Goal: Task Accomplishment & Management: Use online tool/utility

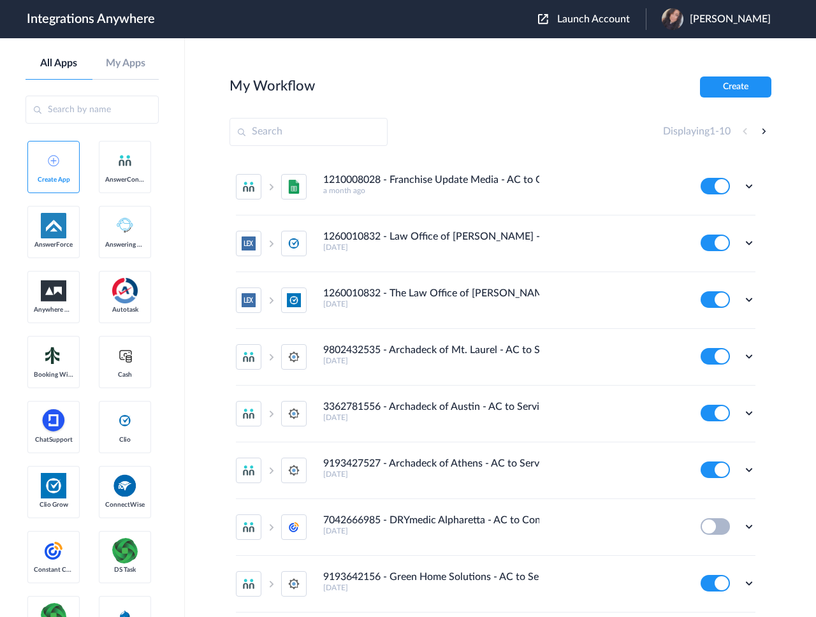
click at [580, 18] on span "Launch Account" at bounding box center [593, 19] width 73 height 10
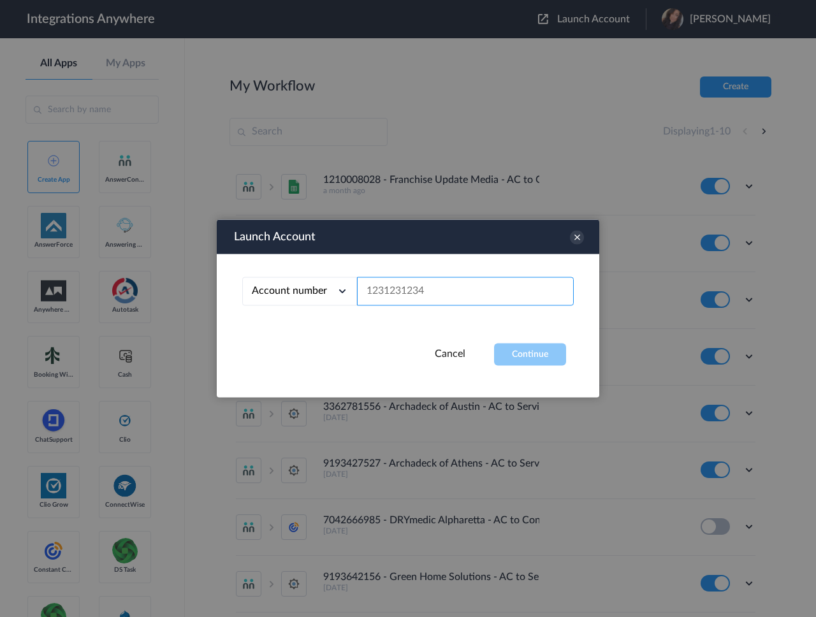
click at [415, 293] on input "text" at bounding box center [465, 291] width 217 height 29
paste input "2482750441"
type input "2482750441"
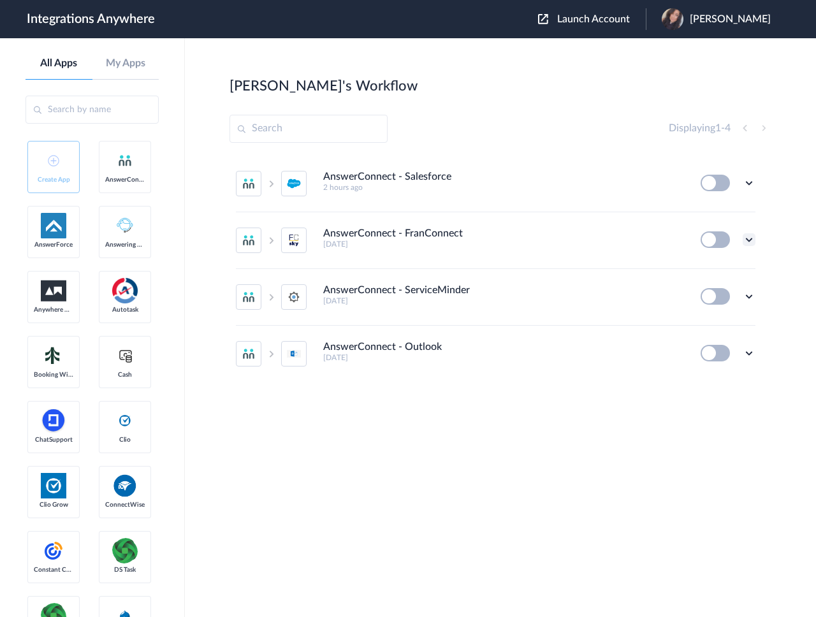
click at [748, 242] on icon at bounding box center [749, 239] width 13 height 13
click at [712, 271] on link "Edit" at bounding box center [697, 269] width 31 height 9
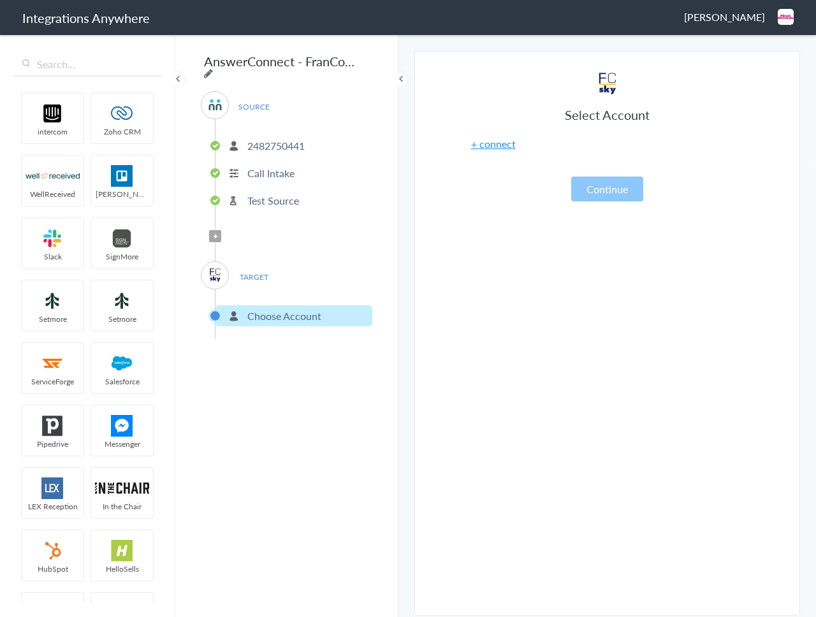
click at [213, 68] on icon at bounding box center [208, 73] width 9 height 10
drag, startPoint x: 229, startPoint y: 63, endPoint x: 172, endPoint y: 66, distance: 56.8
click at [172, 0] on body "Integrations Anywhere [PERSON_NAME] Logout Dashboard intercom Zoho CRM WellRece…" at bounding box center [408, 0] width 816 height 0
click at [203, 61] on input "AnswerConnect - FranConnect" at bounding box center [280, 61] width 158 height 24
paste input "2482750441"
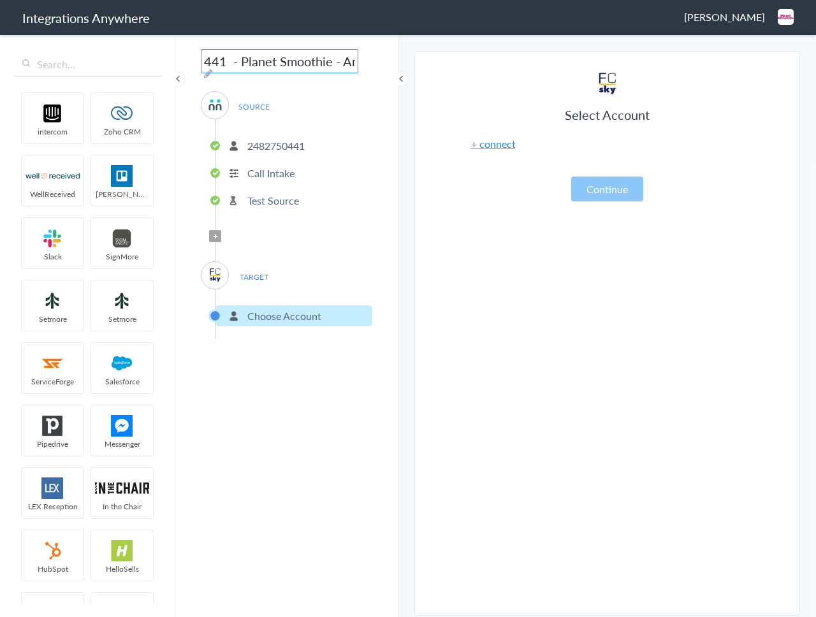
scroll to position [0, 56]
type input "2482750441 - Planet Smoothie - AnswerConnect - FranConnect"
drag, startPoint x: 428, startPoint y: 200, endPoint x: 399, endPoint y: 193, distance: 29.5
click at [428, 200] on section "Select Account 2482750441 Rename Delete ([DATE]) + connect Continue Setup Sourc…" at bounding box center [607, 333] width 386 height 565
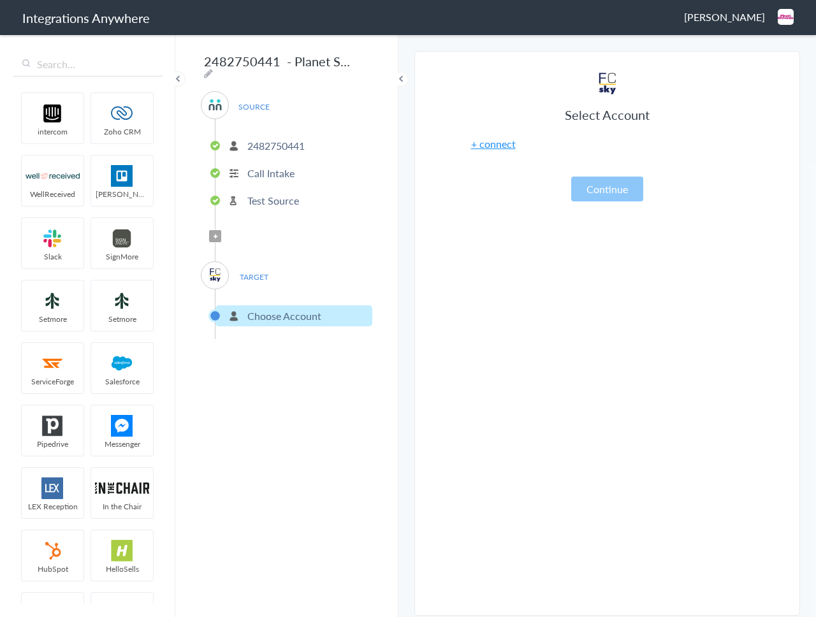
click at [267, 142] on p "2482750441" at bounding box center [275, 145] width 57 height 15
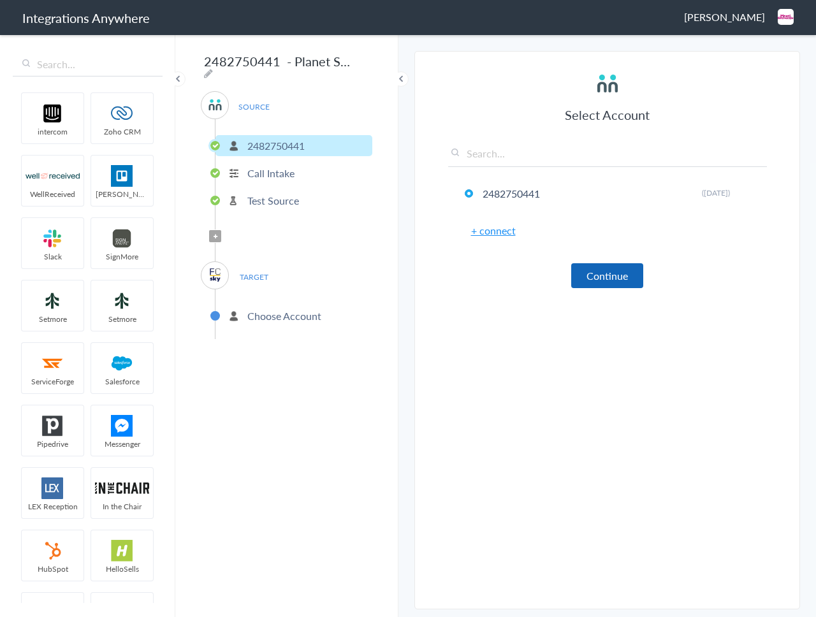
click at [599, 279] on button "Continue" at bounding box center [607, 275] width 72 height 25
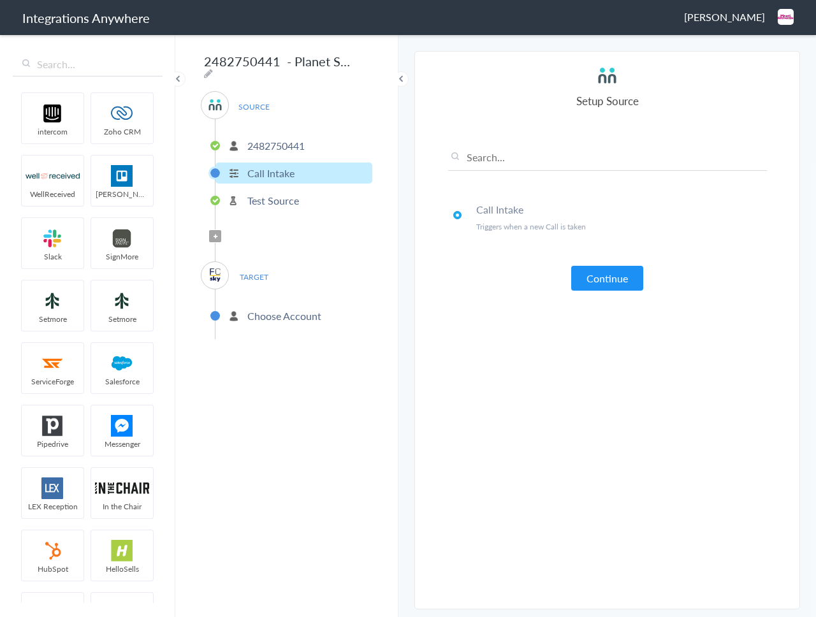
click at [598, 280] on button "Continue" at bounding box center [607, 278] width 72 height 25
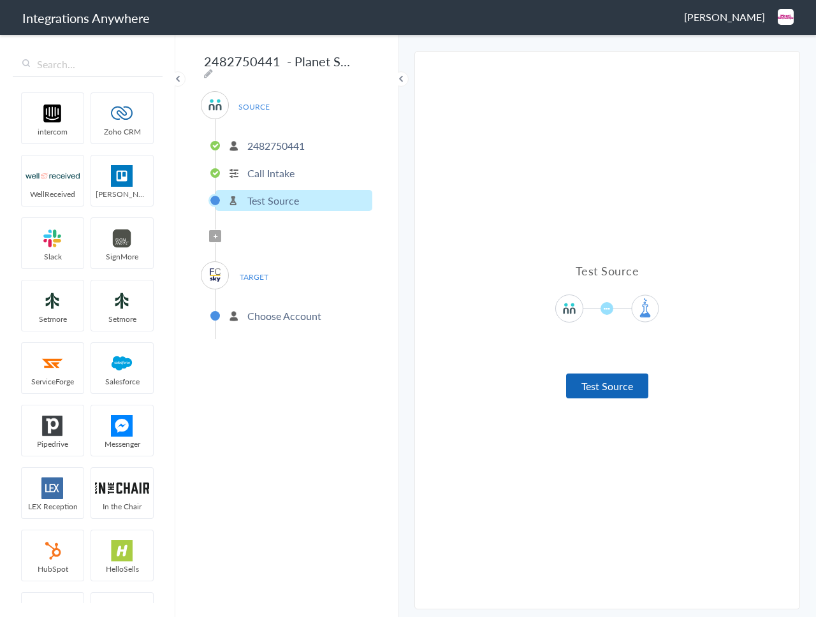
click at [587, 390] on button "Test Source" at bounding box center [607, 386] width 82 height 25
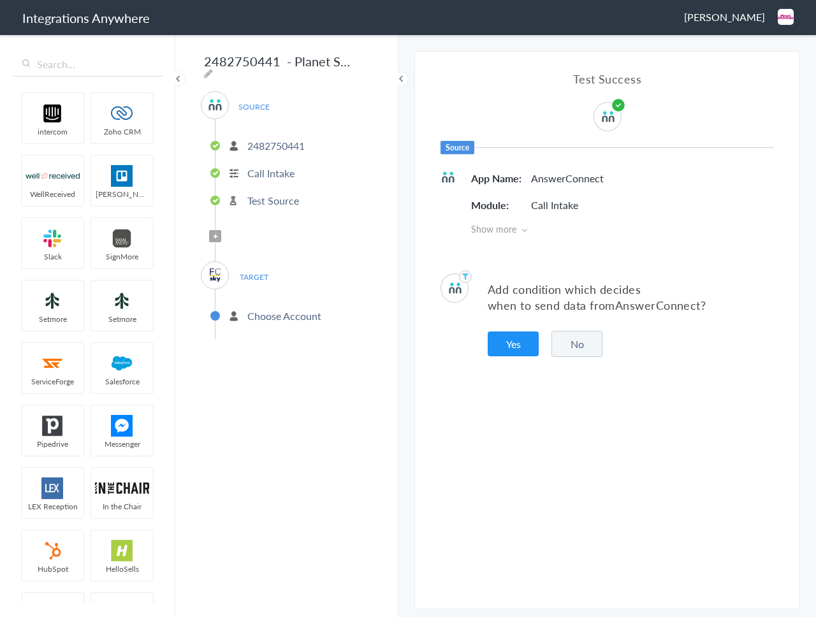
click at [221, 234] on span "Filter Applied" at bounding box center [215, 236] width 12 height 12
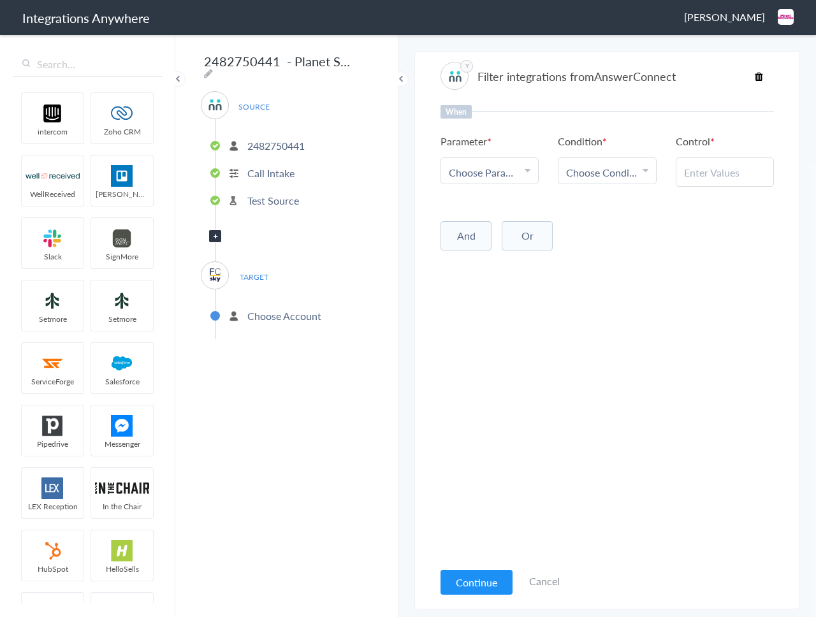
click at [508, 171] on span "Choose Parameter" at bounding box center [485, 172] width 72 height 15
click at [495, 203] on input "text" at bounding box center [489, 207] width 97 height 27
type input "call c"
click at [492, 246] on link "Call Closing Note" at bounding box center [489, 242] width 97 height 42
click at [600, 168] on span "Choose Condition" at bounding box center [602, 172] width 72 height 15
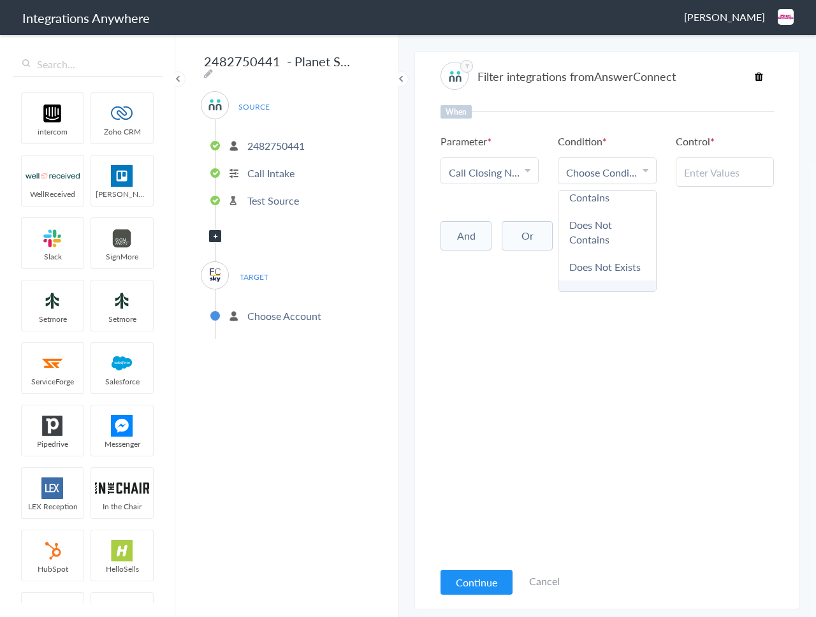
scroll to position [96, 0]
click at [612, 217] on link "Does Not Exists" at bounding box center [607, 222] width 97 height 27
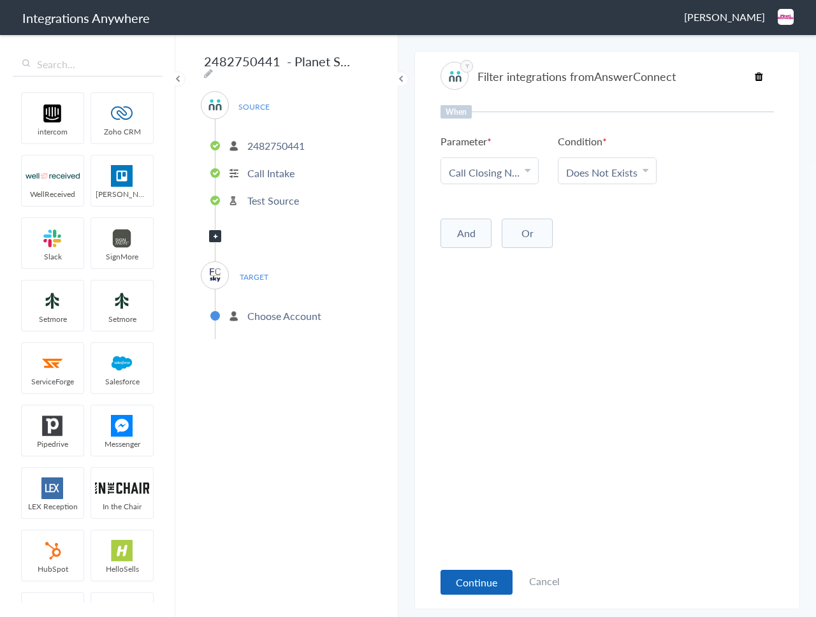
click at [465, 580] on button "Continue" at bounding box center [477, 582] width 72 height 25
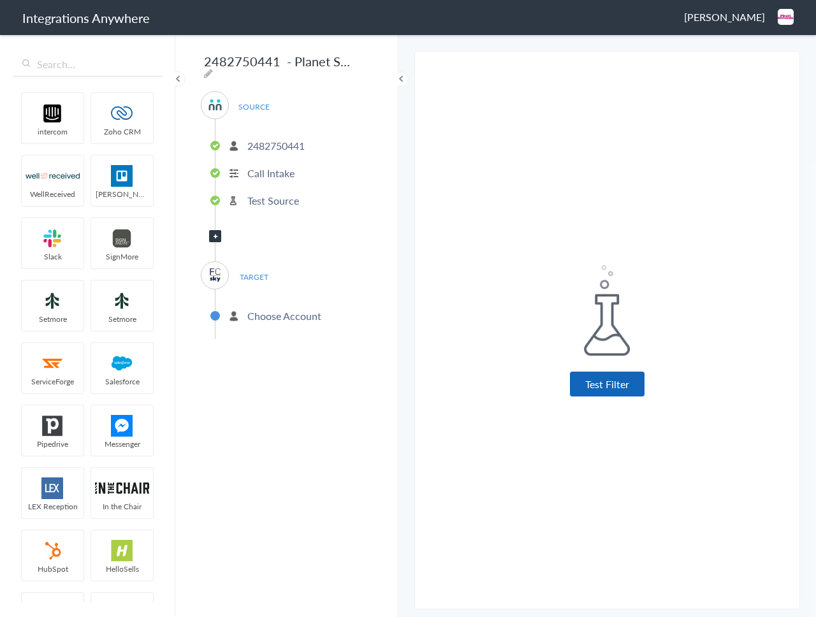
click at [590, 393] on button "Test Filter" at bounding box center [607, 384] width 75 height 25
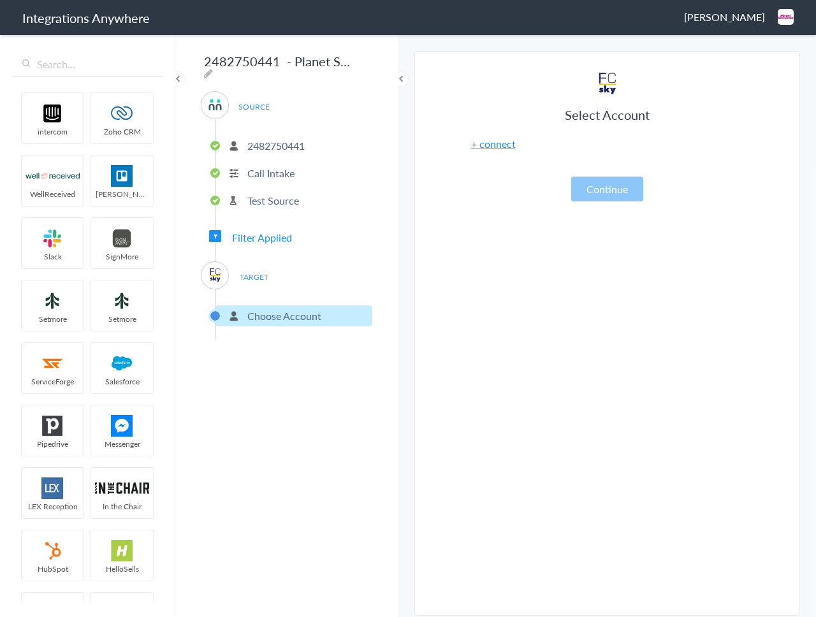
click at [497, 145] on link "+ connect" at bounding box center [493, 143] width 45 height 15
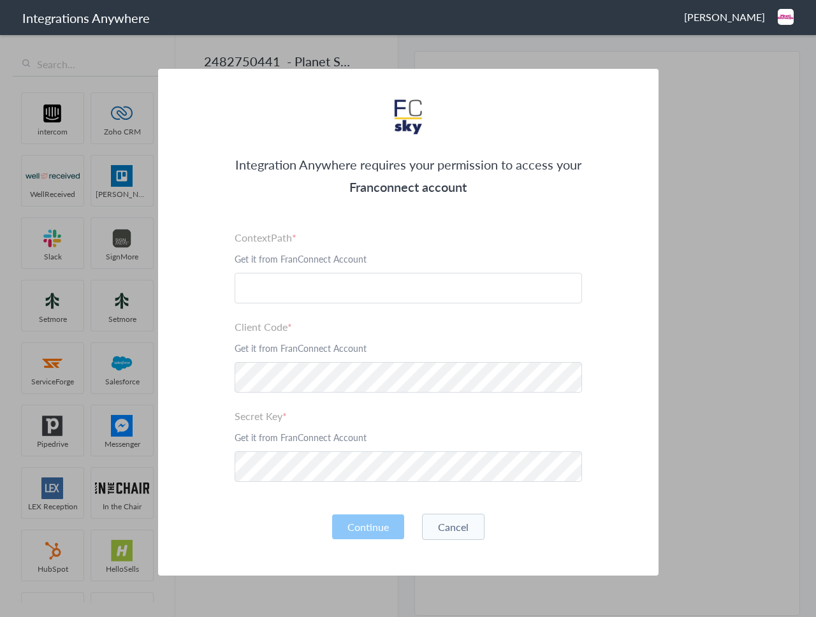
click at [458, 531] on button "Cancel" at bounding box center [453, 527] width 62 height 26
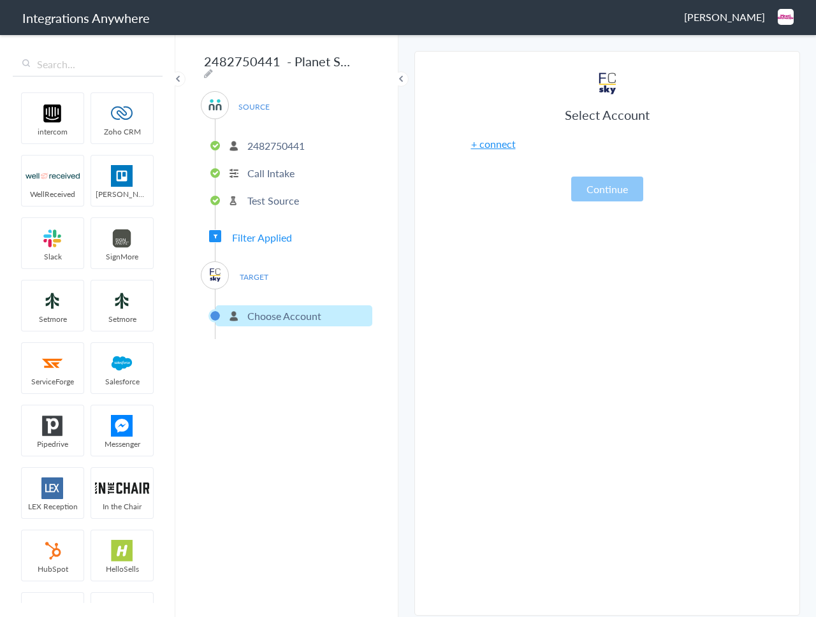
click at [212, 268] on img at bounding box center [215, 275] width 16 height 16
click at [214, 268] on img at bounding box center [215, 275] width 16 height 16
click at [240, 235] on span "Filter Applied" at bounding box center [262, 237] width 60 height 15
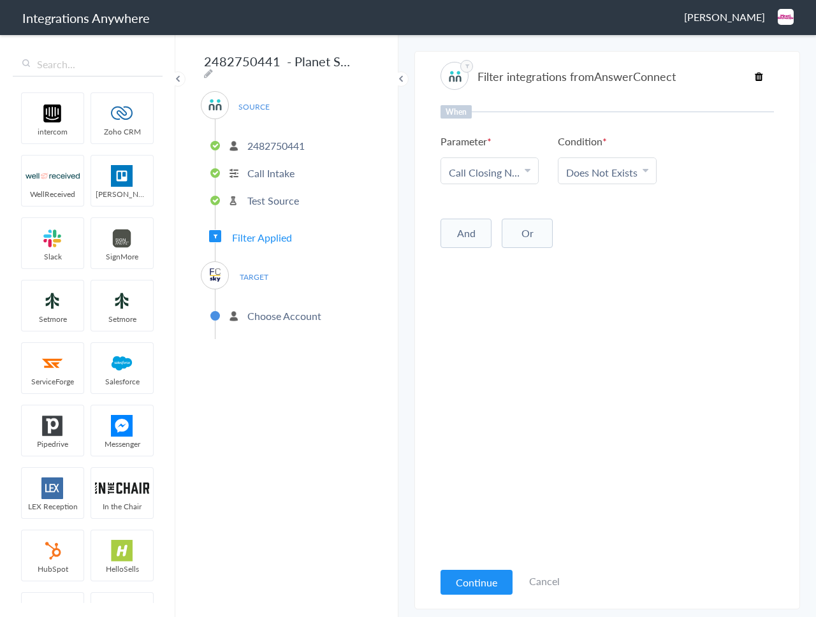
click at [267, 310] on p "Choose Account" at bounding box center [284, 316] width 74 height 15
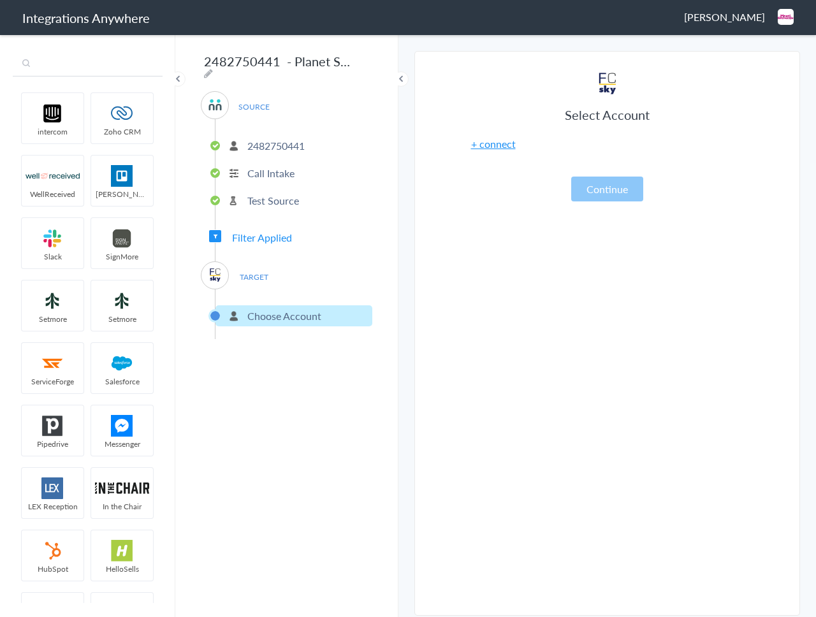
click at [59, 70] on input "text" at bounding box center [88, 64] width 150 height 24
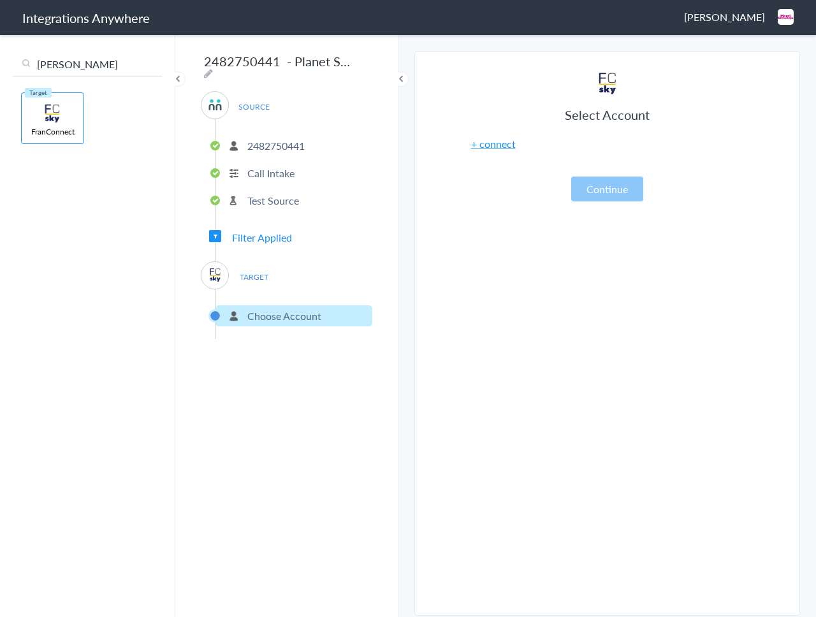
type input "[PERSON_NAME]"
click at [260, 420] on div "2482750441 - Planet Smoothie - AnswerConnect - FranConnect SOURCE [PHONE_NUMBER…" at bounding box center [286, 325] width 223 height 584
drag, startPoint x: 299, startPoint y: 468, endPoint x: 290, endPoint y: 353, distance: 115.1
click at [299, 466] on div "2482750441 - Planet Smoothie - AnswerConnect - FranConnect SOURCE [PHONE_NUMBER…" at bounding box center [286, 325] width 223 height 584
click at [288, 309] on p "Choose Account" at bounding box center [284, 316] width 74 height 15
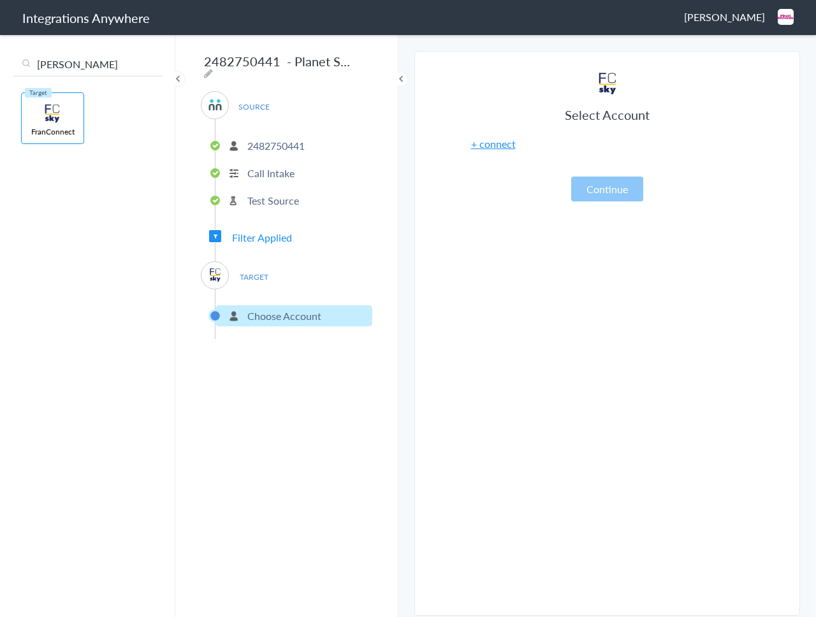
click at [499, 147] on link "+ connect" at bounding box center [493, 143] width 45 height 15
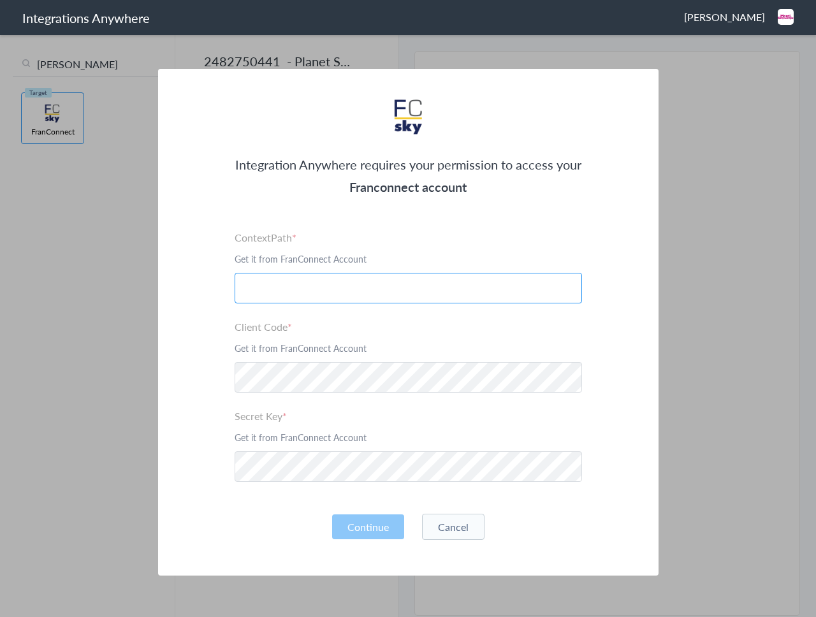
click at [312, 297] on input "text" at bounding box center [409, 288] width 348 height 31
paste input "[URL][DOMAIN_NAME][DOMAIN_NAME]"
type input "[URL][DOMAIN_NAME][DOMAIN_NAME]"
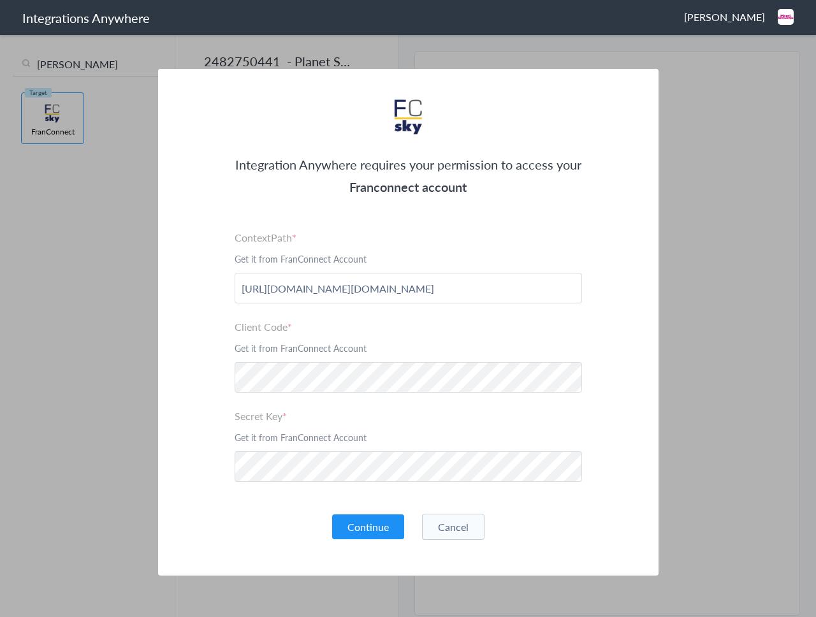
click at [549, 497] on div "Integration Anywhere requires your permission to access your Franconnect accoun…" at bounding box center [408, 322] width 501 height 507
click at [385, 525] on button "Continue" at bounding box center [368, 527] width 72 height 25
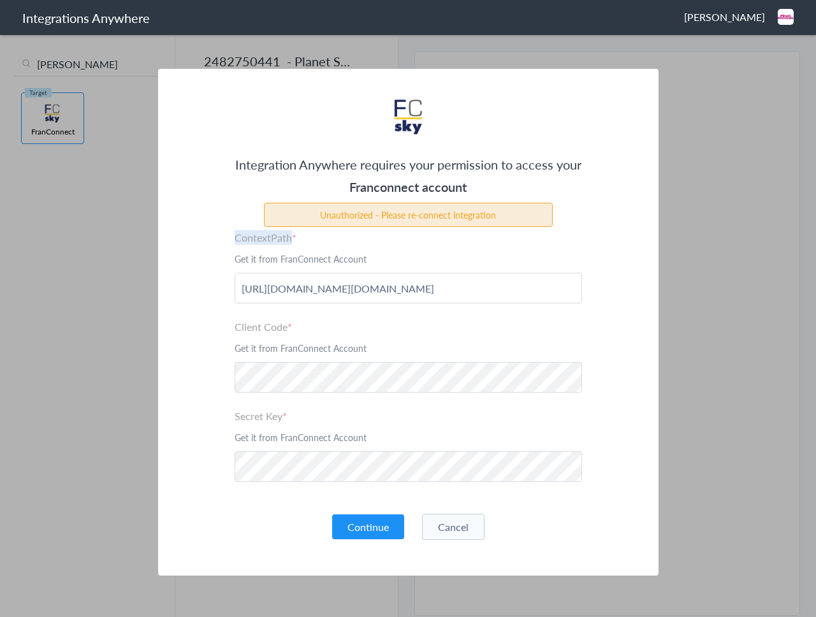
drag, startPoint x: 230, startPoint y: 238, endPoint x: 296, endPoint y: 241, distance: 66.4
click at [296, 241] on div "Integration Anywhere requires your permission to access your Franconnect accoun…" at bounding box center [408, 322] width 501 height 507
drag, startPoint x: 231, startPoint y: 326, endPoint x: 286, endPoint y: 329, distance: 54.3
click at [286, 330] on div "Integration Anywhere requires your permission to access your Franconnect accoun…" at bounding box center [408, 322] width 501 height 507
drag, startPoint x: 230, startPoint y: 418, endPoint x: 304, endPoint y: 424, distance: 73.6
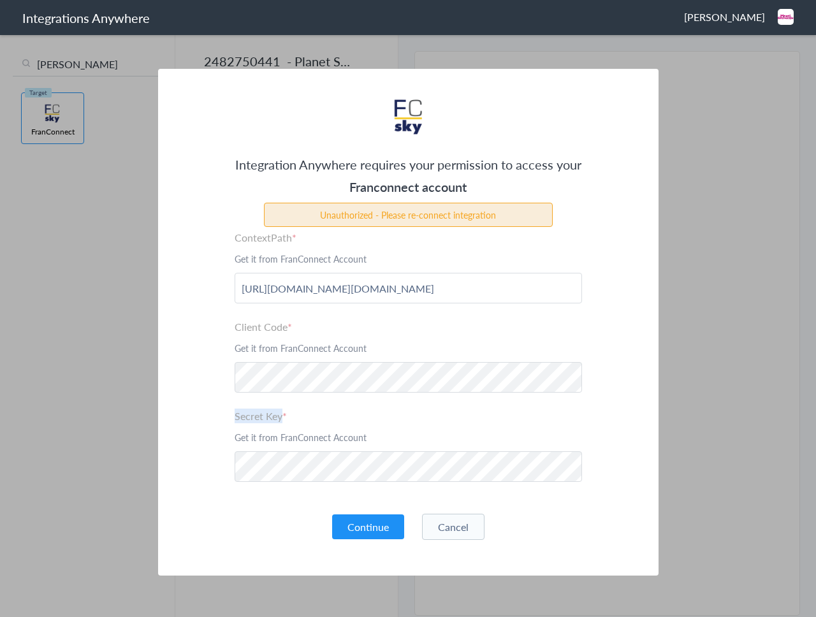
click at [284, 423] on div "Integration Anywhere requires your permission to access your Franconnect accoun…" at bounding box center [408, 322] width 501 height 507
click at [599, 360] on div "Integration Anywhere requires your permission to access your Franconnect accoun…" at bounding box center [408, 322] width 501 height 507
